Goal: Task Accomplishment & Management: Manage account settings

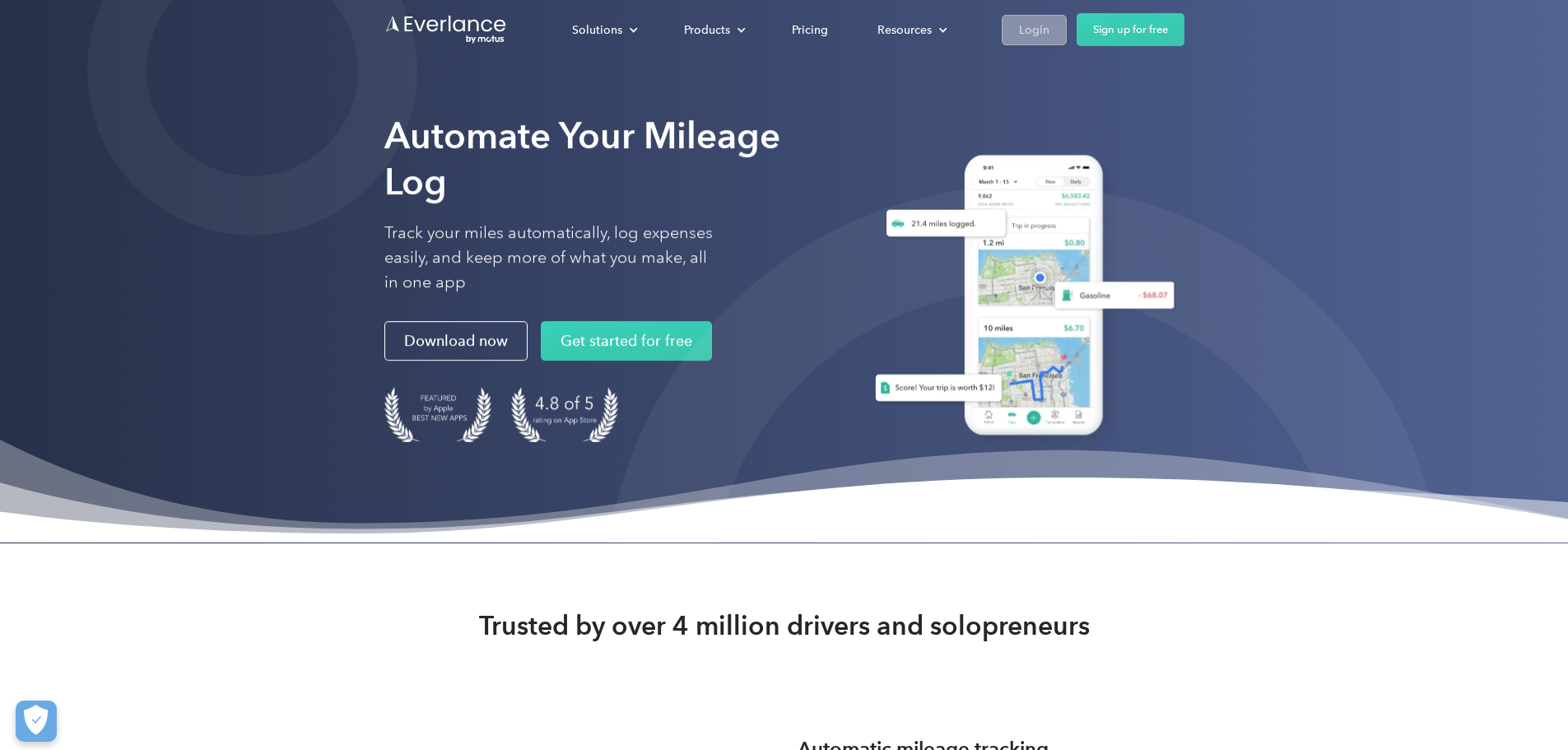
click at [1049, 23] on div "Login" at bounding box center [1034, 30] width 31 height 21
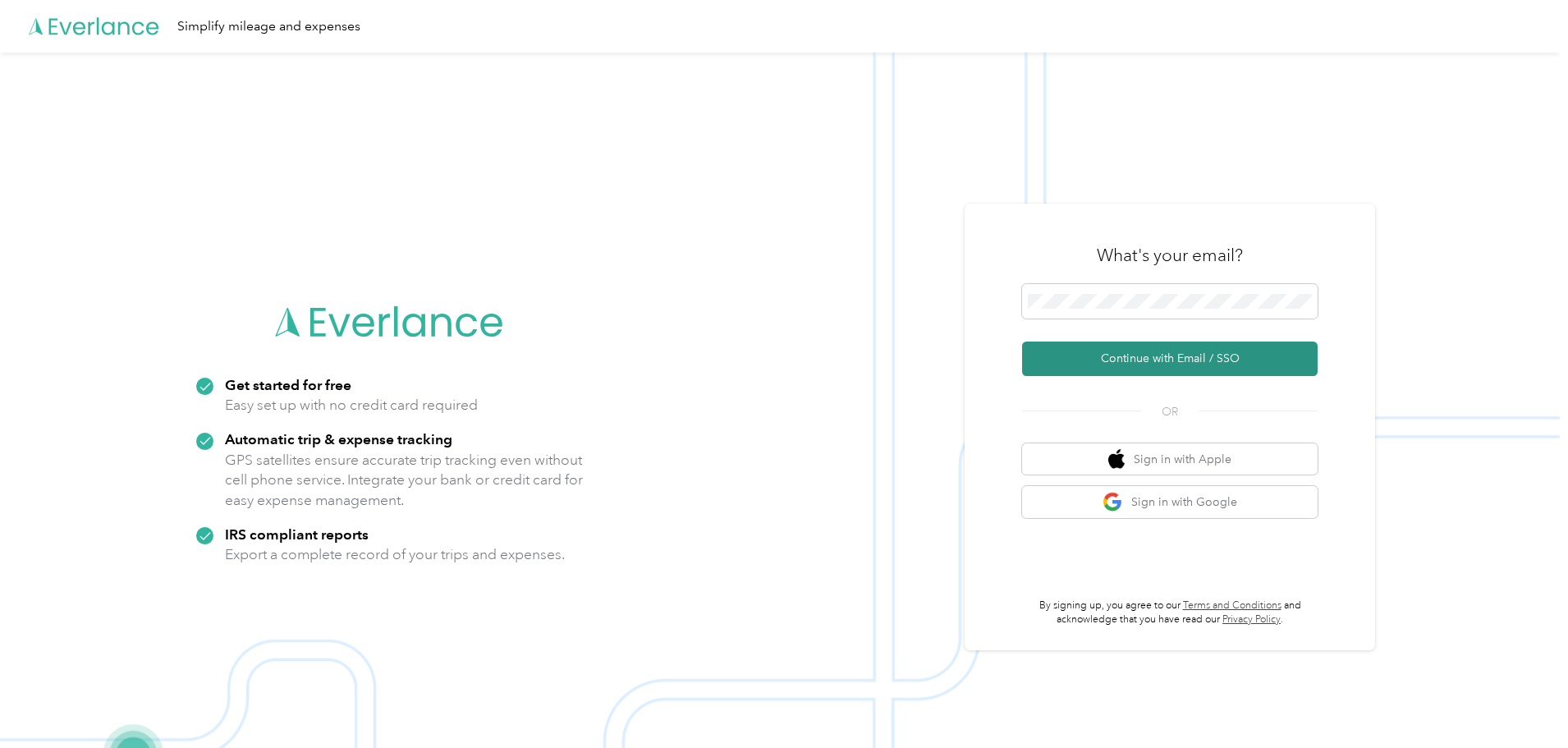
click at [1195, 360] on button "Continue with Email / SSO" at bounding box center [1170, 359] width 296 height 35
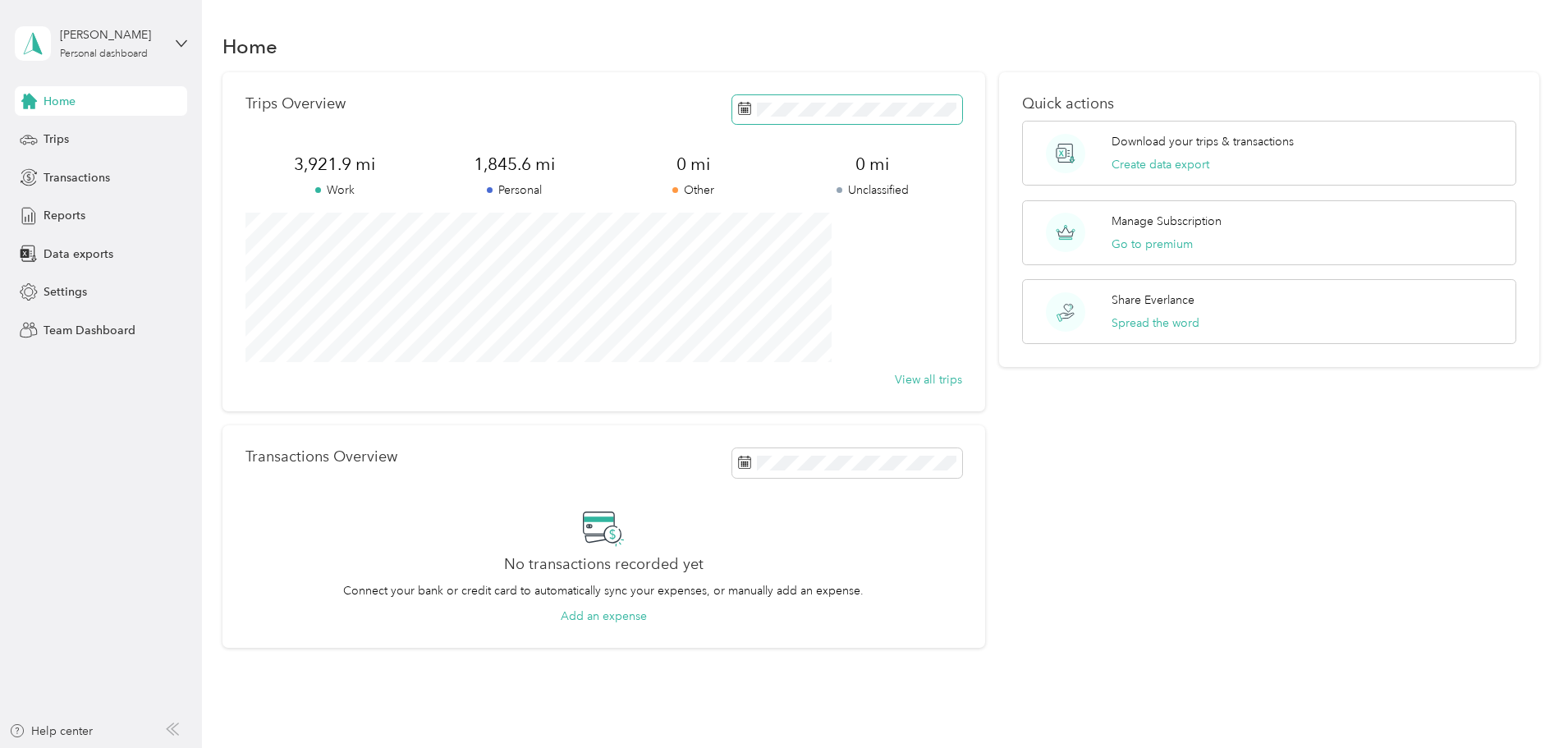
click at [884, 117] on span at bounding box center [847, 109] width 230 height 29
click at [75, 138] on div "Trips" at bounding box center [101, 140] width 173 height 30
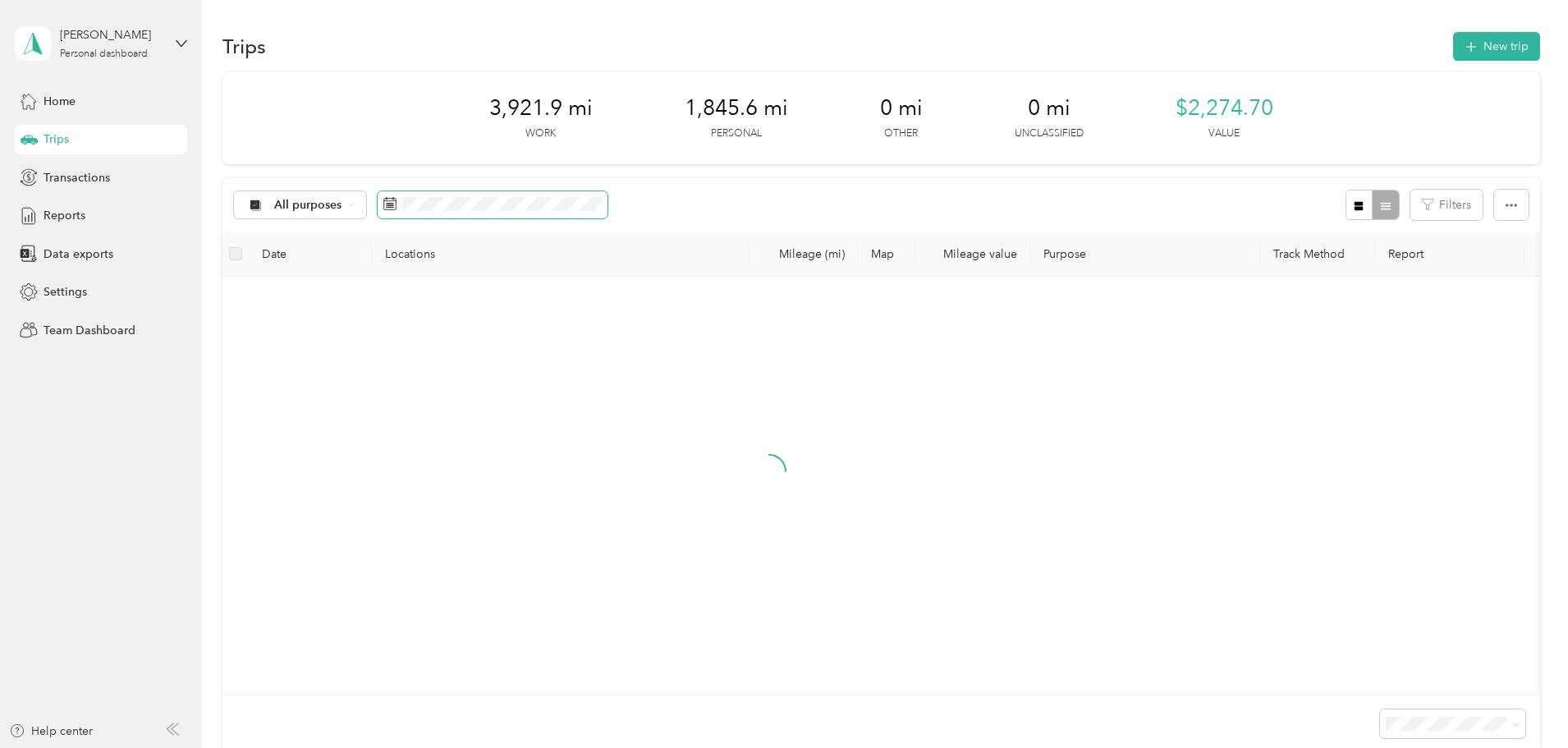
click at [390, 203] on rect at bounding box center [389, 203] width 2 height 2
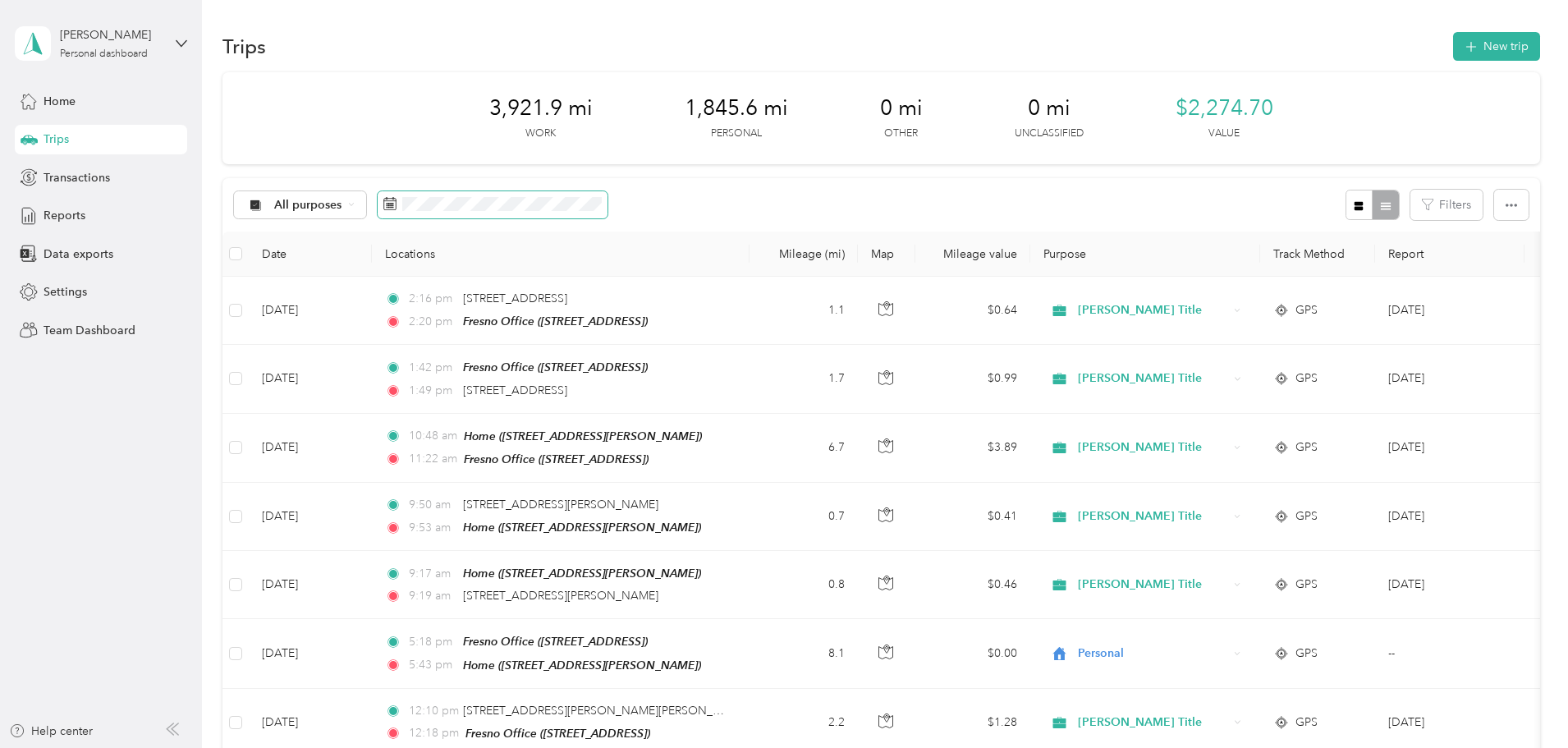
click at [397, 202] on icon at bounding box center [390, 203] width 13 height 13
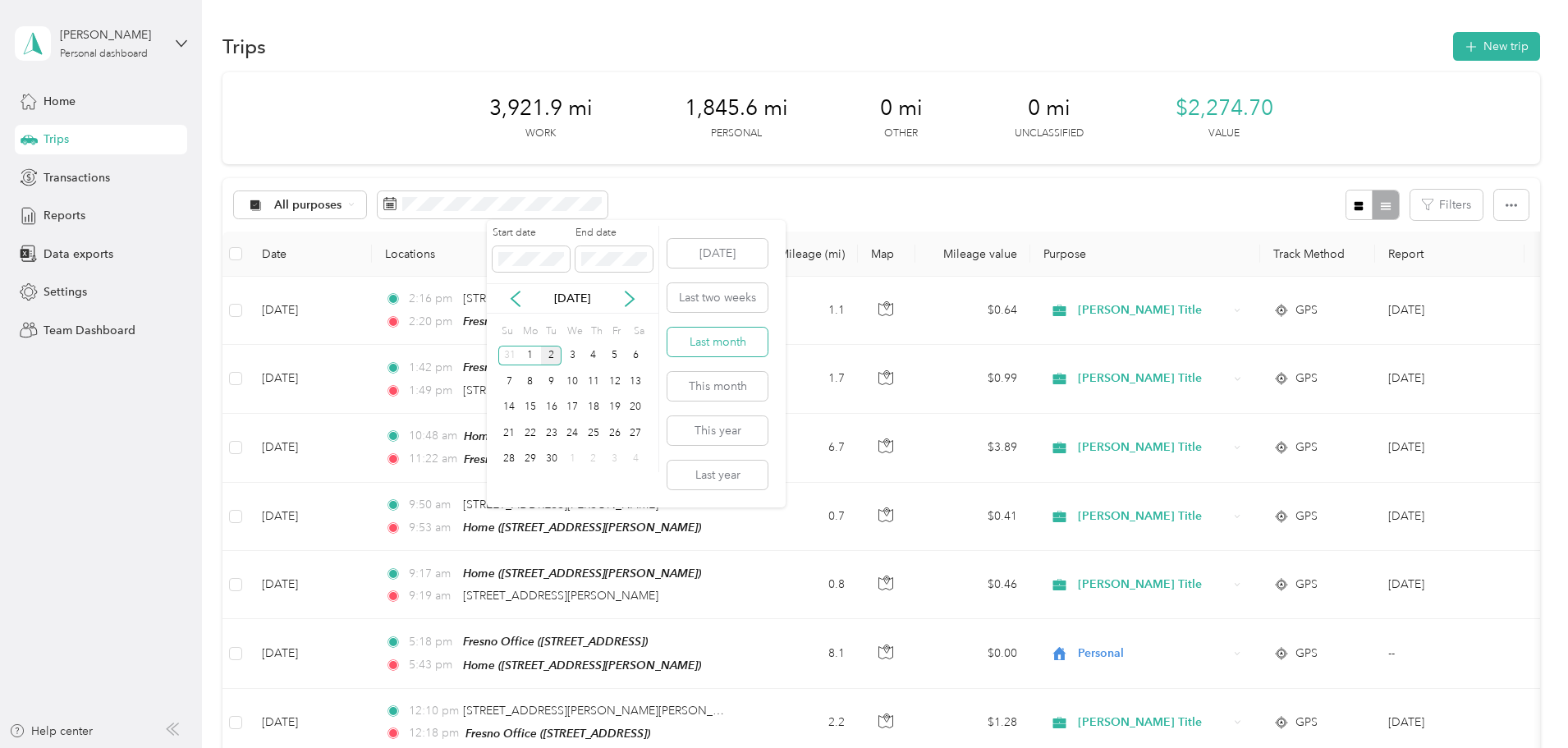
click at [696, 338] on button "Last month" at bounding box center [717, 341] width 100 height 29
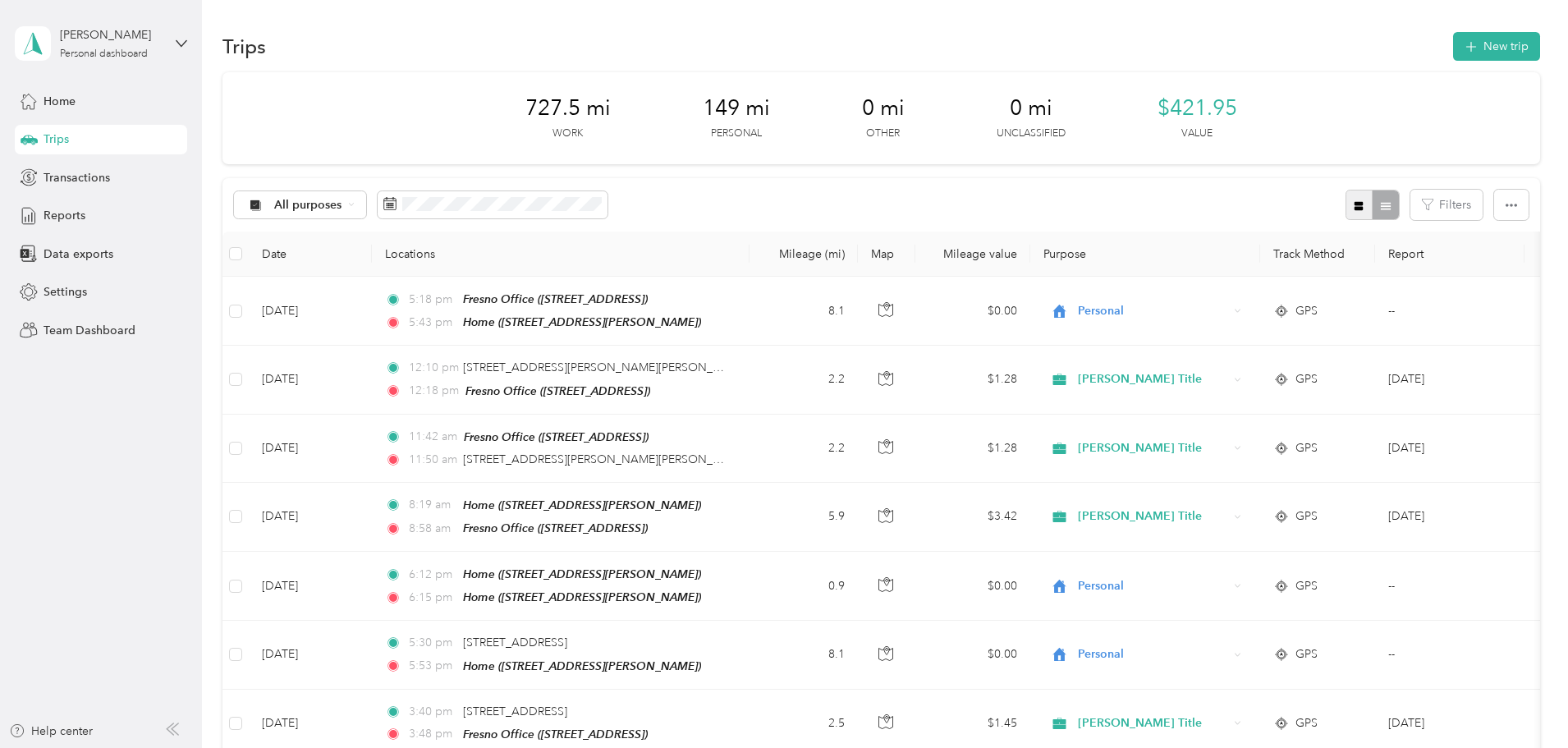
click at [1352, 207] on icon "button" at bounding box center [1358, 206] width 12 height 12
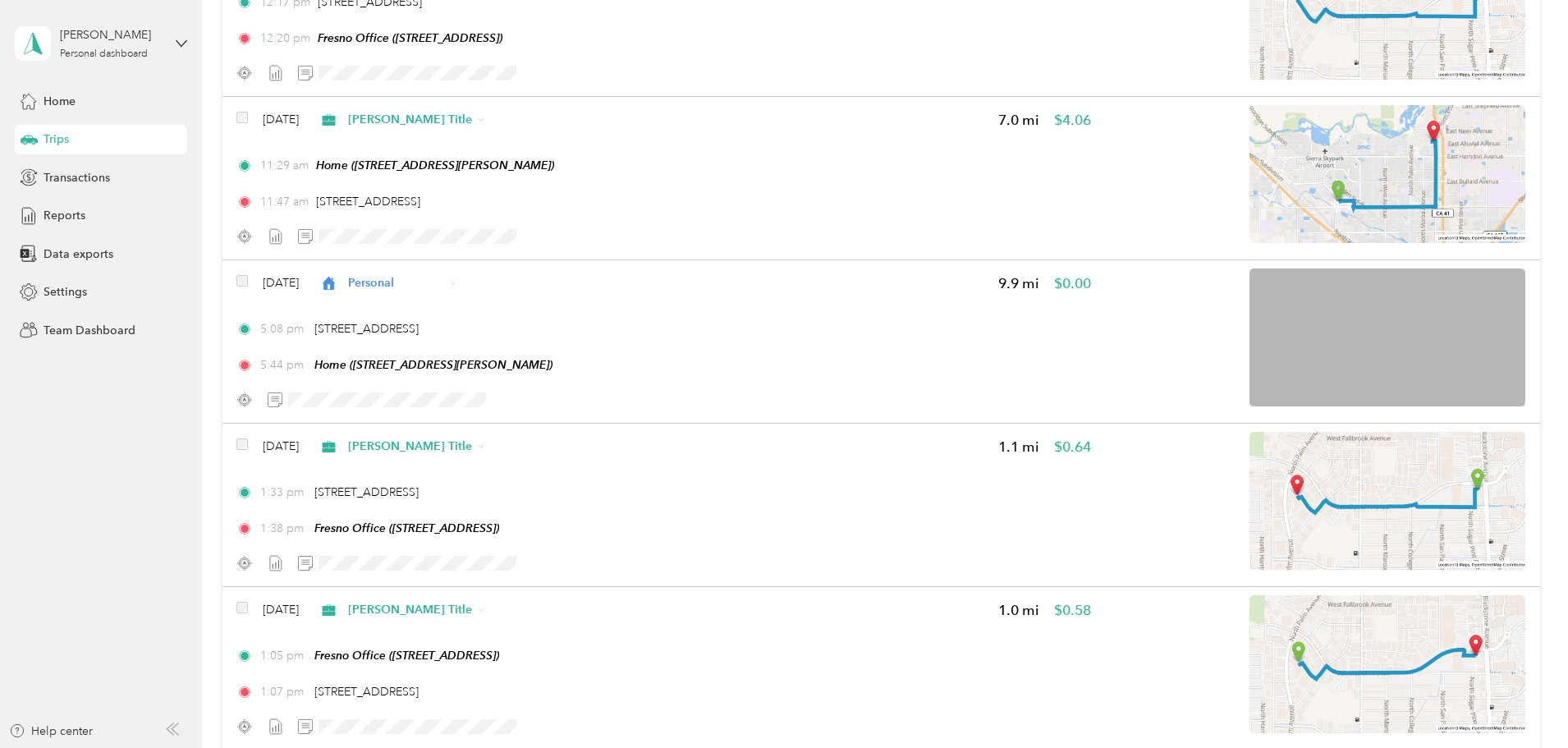
scroll to position [3858, 0]
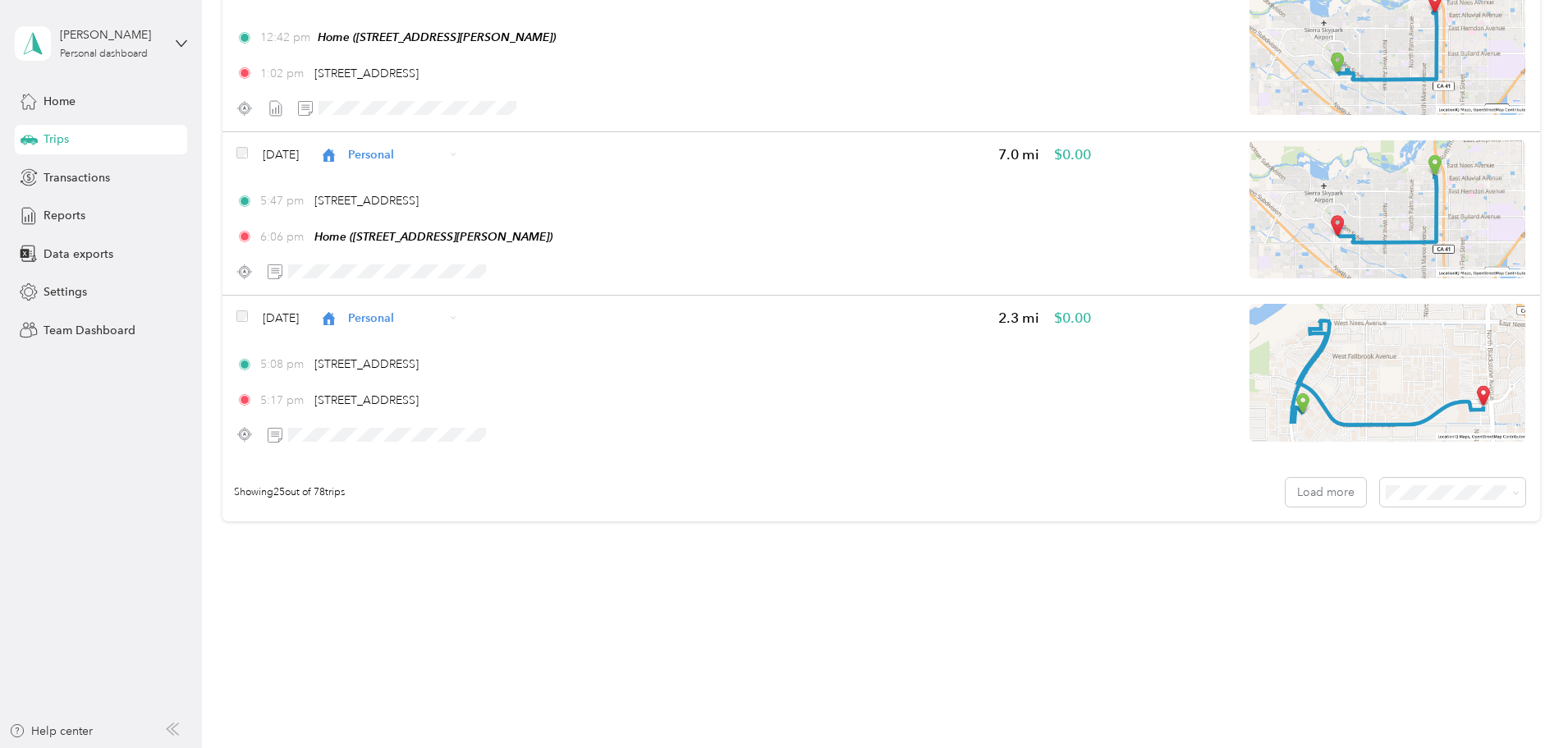
drag, startPoint x: 1490, startPoint y: 269, endPoint x: 1429, endPoint y: 669, distance: 404.6
click at [1307, 574] on span "100 per load" at bounding box center [1311, 580] width 67 height 14
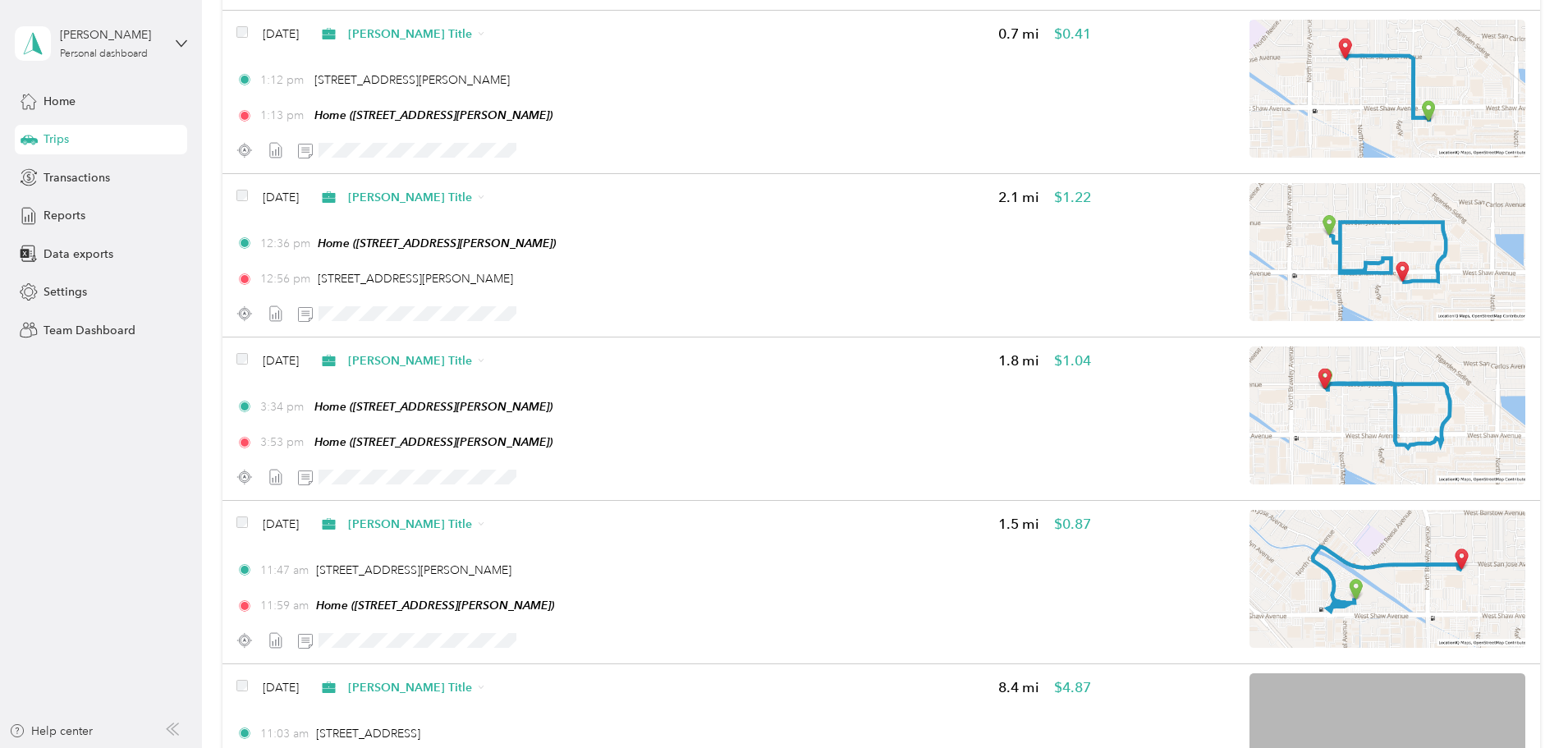
scroll to position [12518, 0]
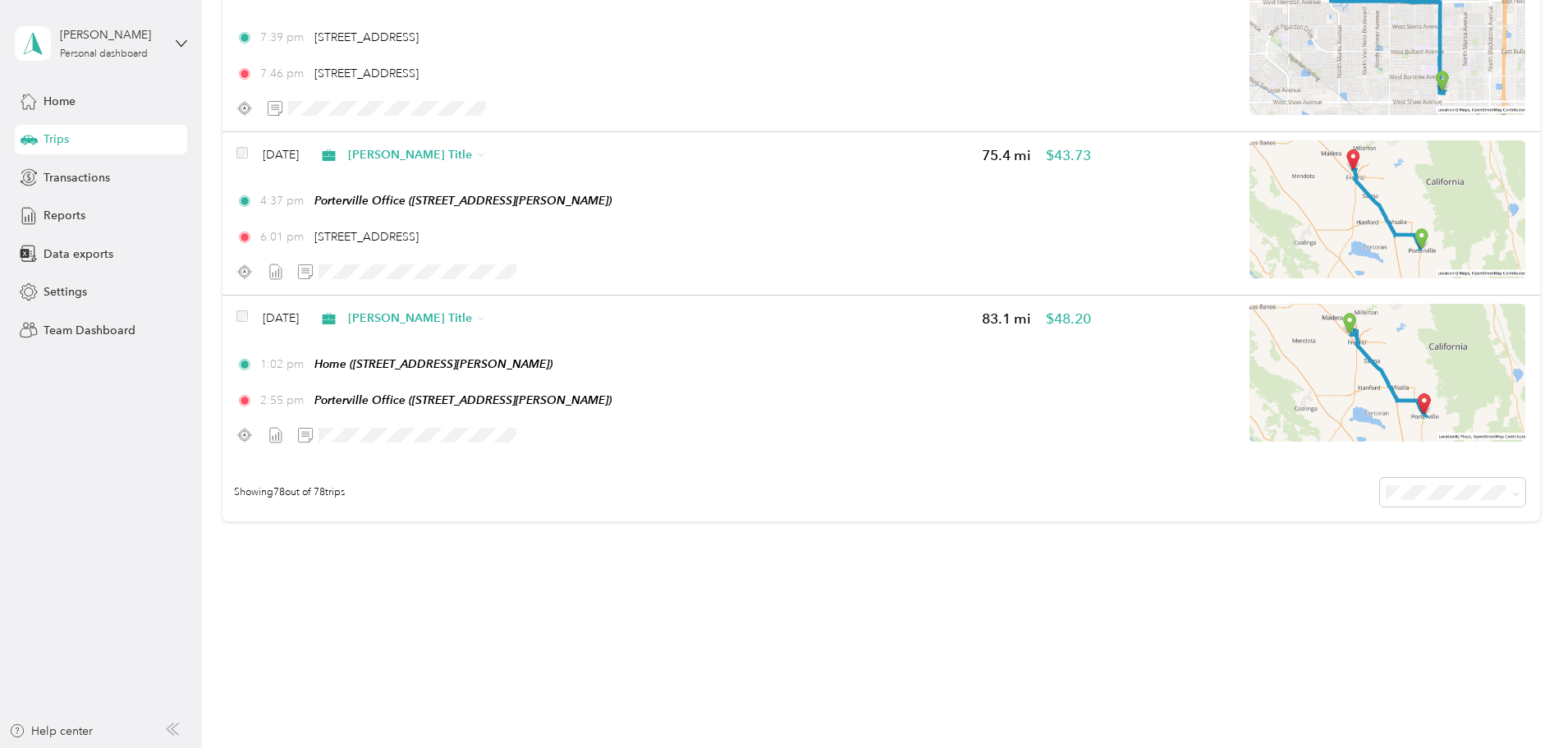
drag, startPoint x: 1508, startPoint y: 307, endPoint x: 1440, endPoint y: 697, distance: 395.9
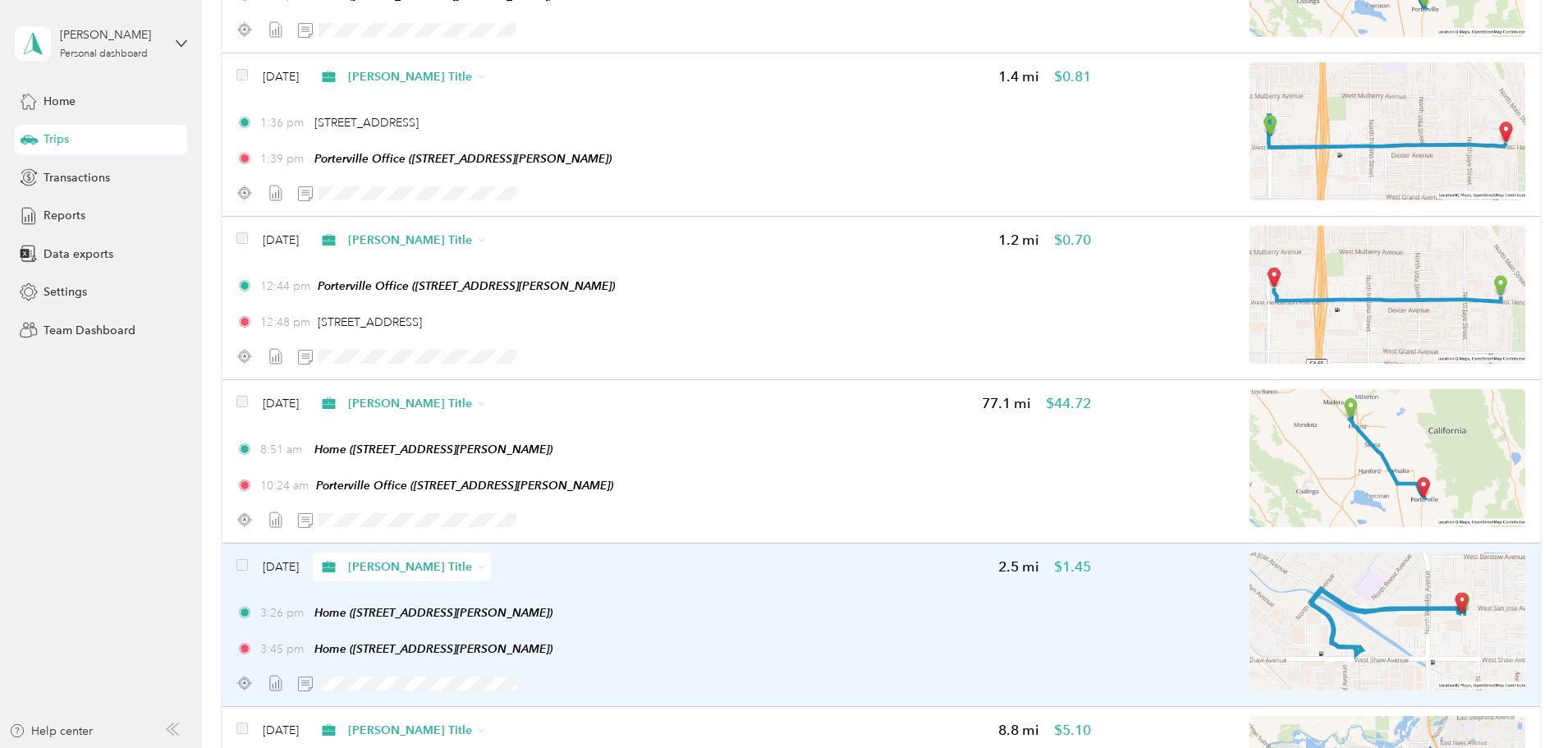
scroll to position [6524, 0]
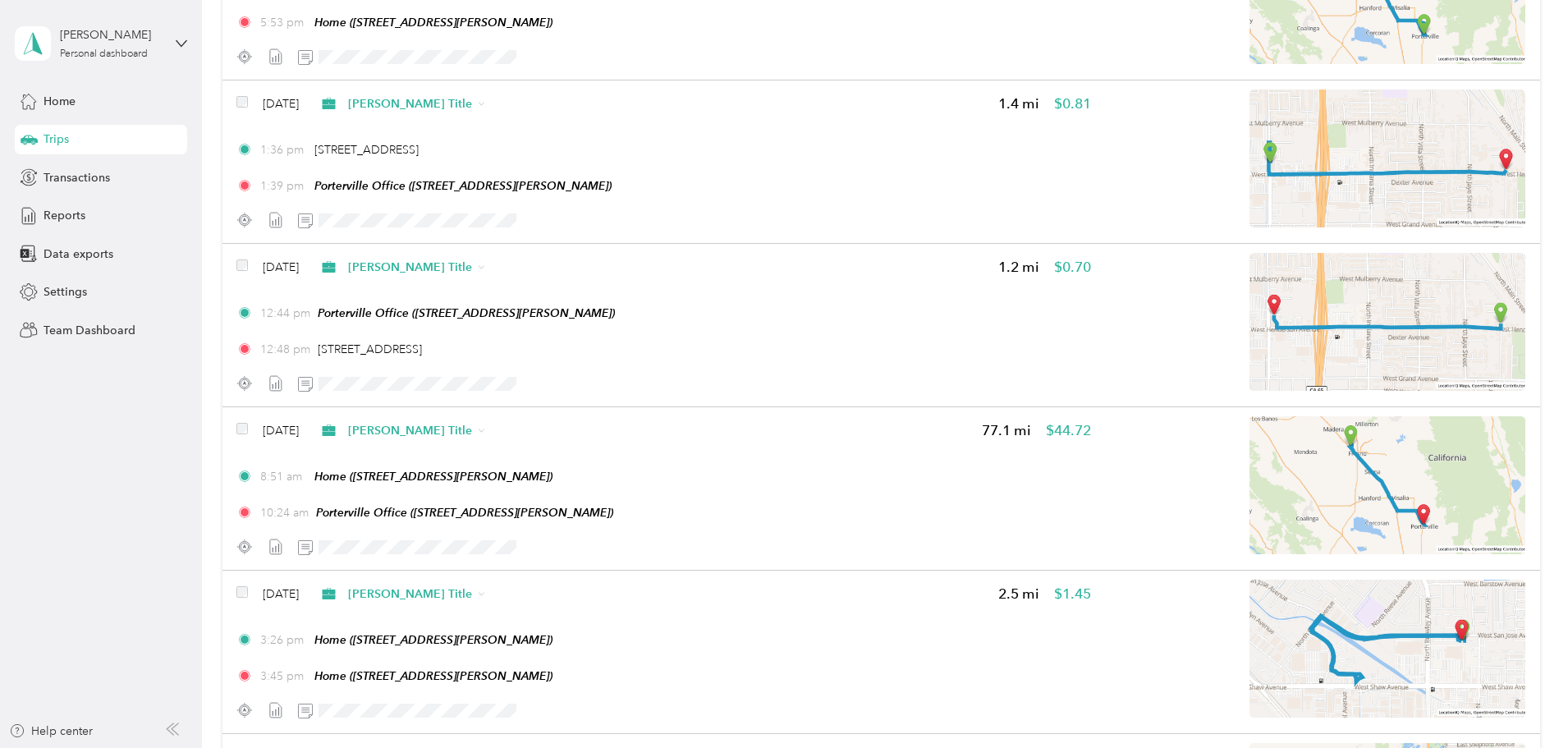
click at [283, 408] on div "727.5 mi Work 149 mi Personal 0 mi Other 0 mi Unclassified $421.95 Value All pu…" at bounding box center [881, 60] width 1318 height 13025
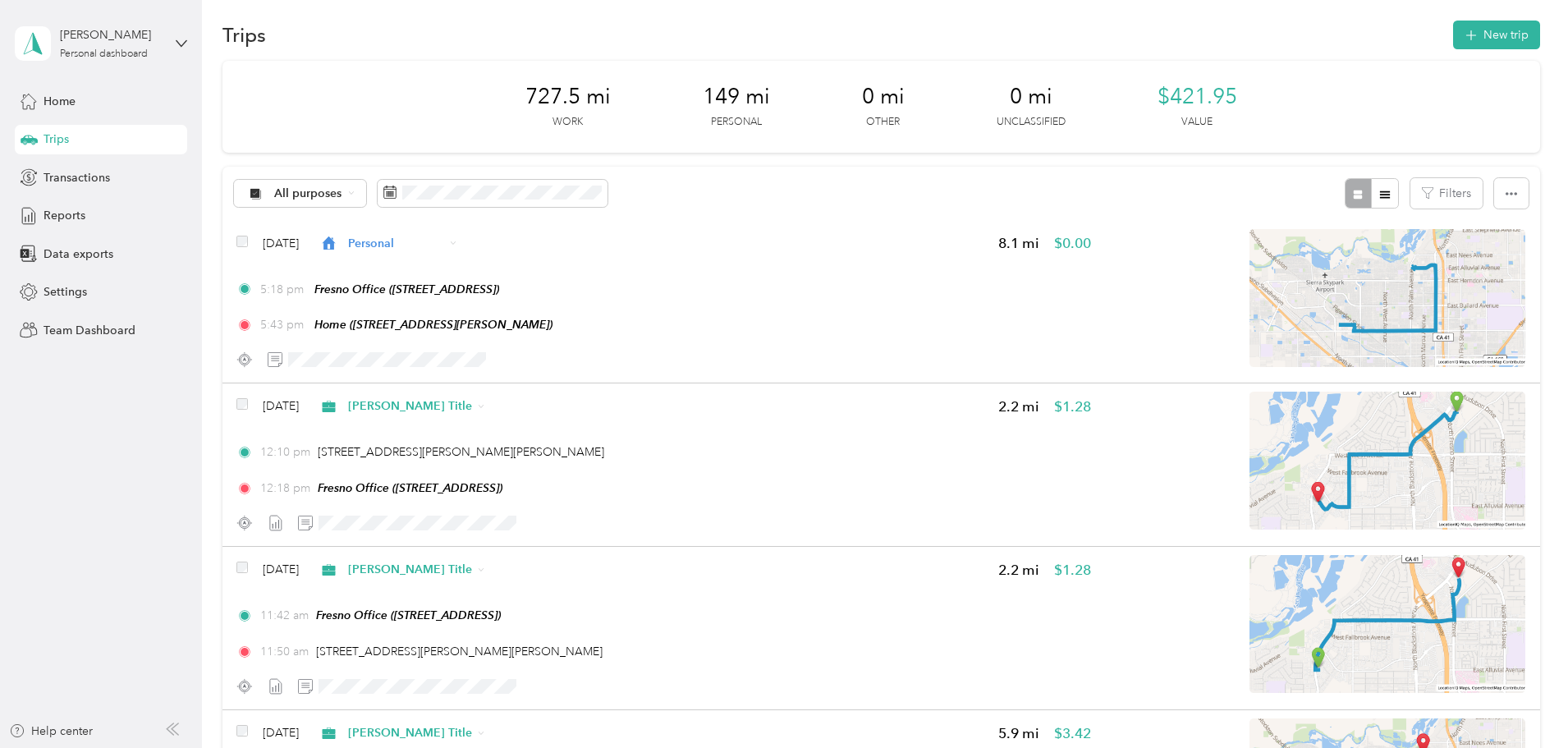
scroll to position [0, 0]
